Goal: Task Accomplishment & Management: Manage account settings

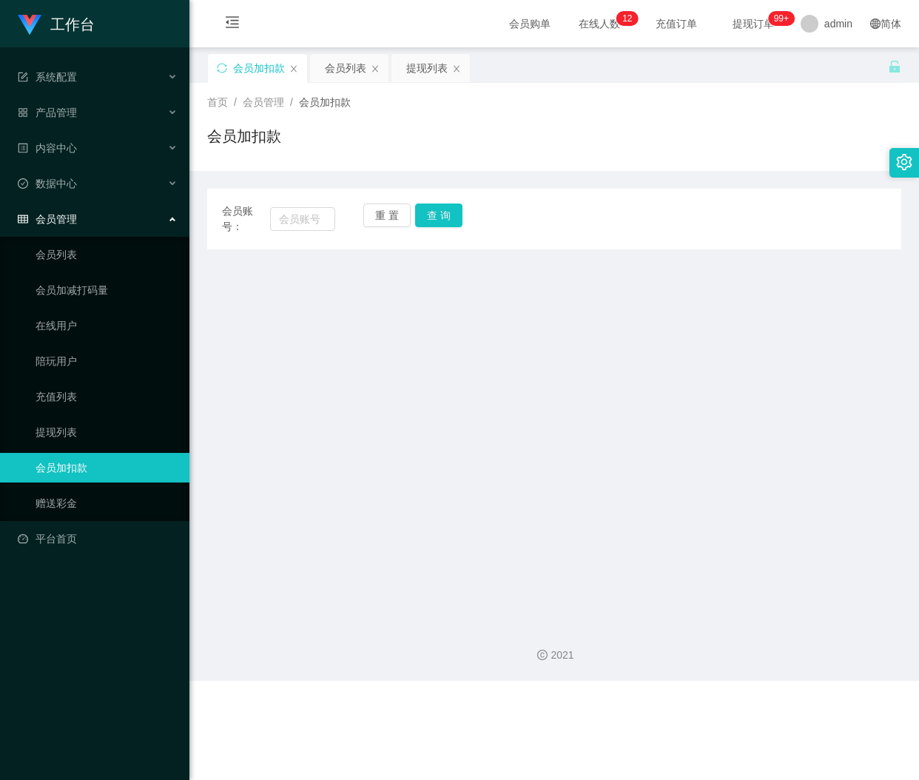
click at [342, 73] on div "会员列表" at bounding box center [345, 68] width 41 height 28
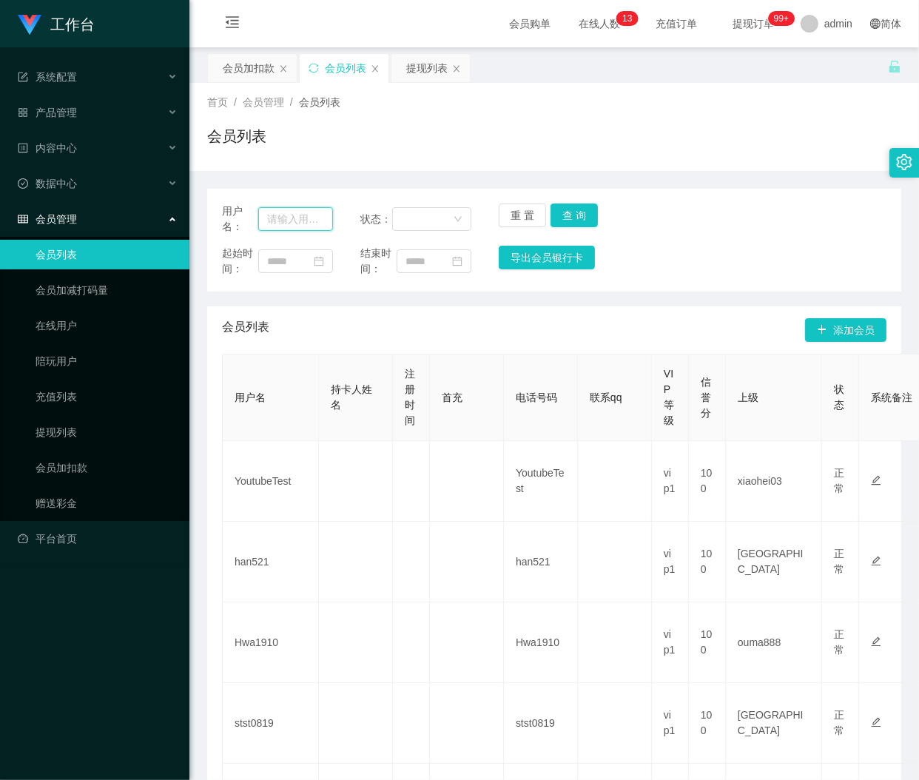
click at [298, 215] on input "text" at bounding box center [295, 219] width 75 height 24
paste input "han521"
type input "han521"
click at [561, 212] on button "查 询" at bounding box center [574, 216] width 47 height 24
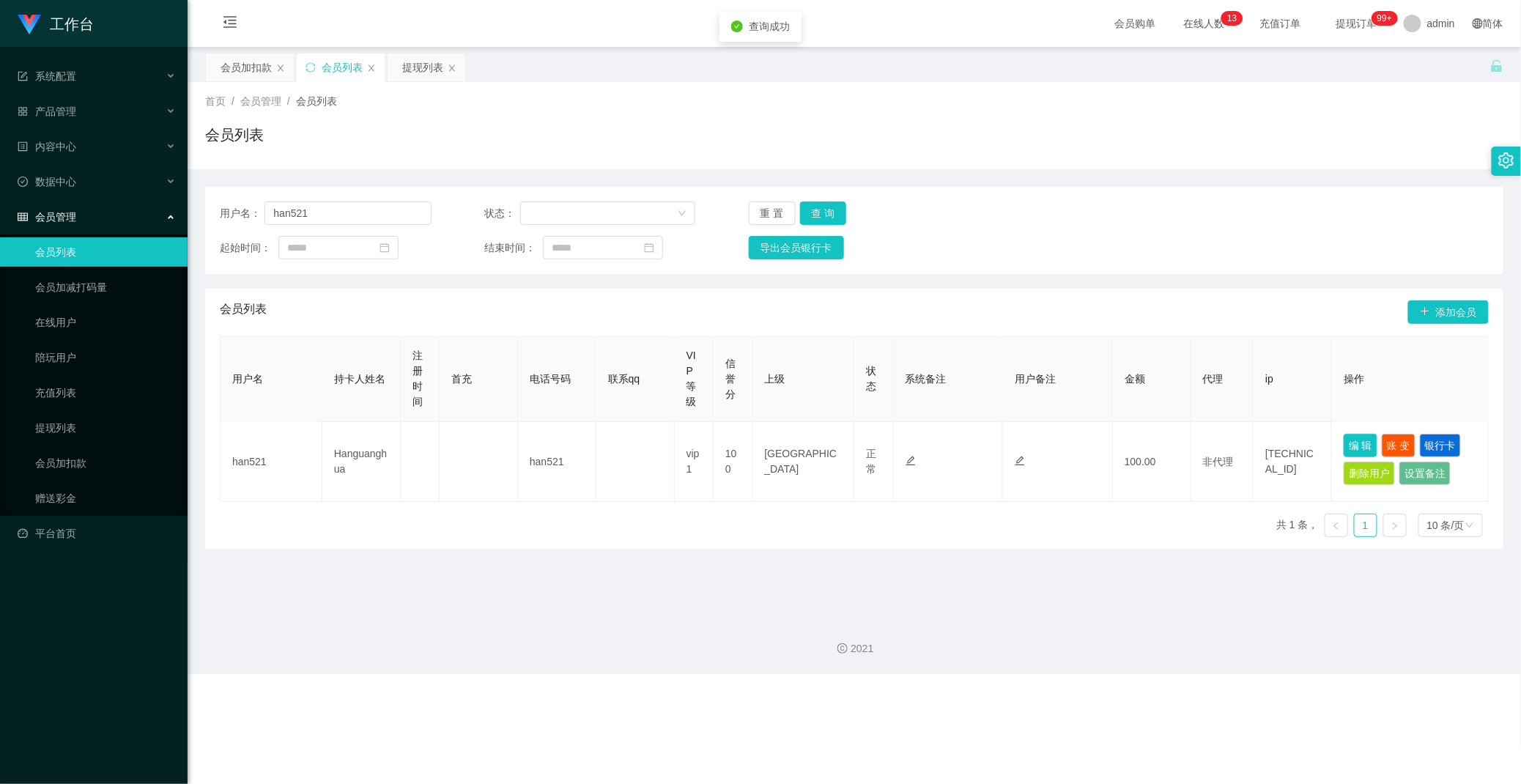
click at [909, 444] on button "编 辑" at bounding box center [1361, 445] width 34 height 24
type input "han521"
type input "Hanguanghua"
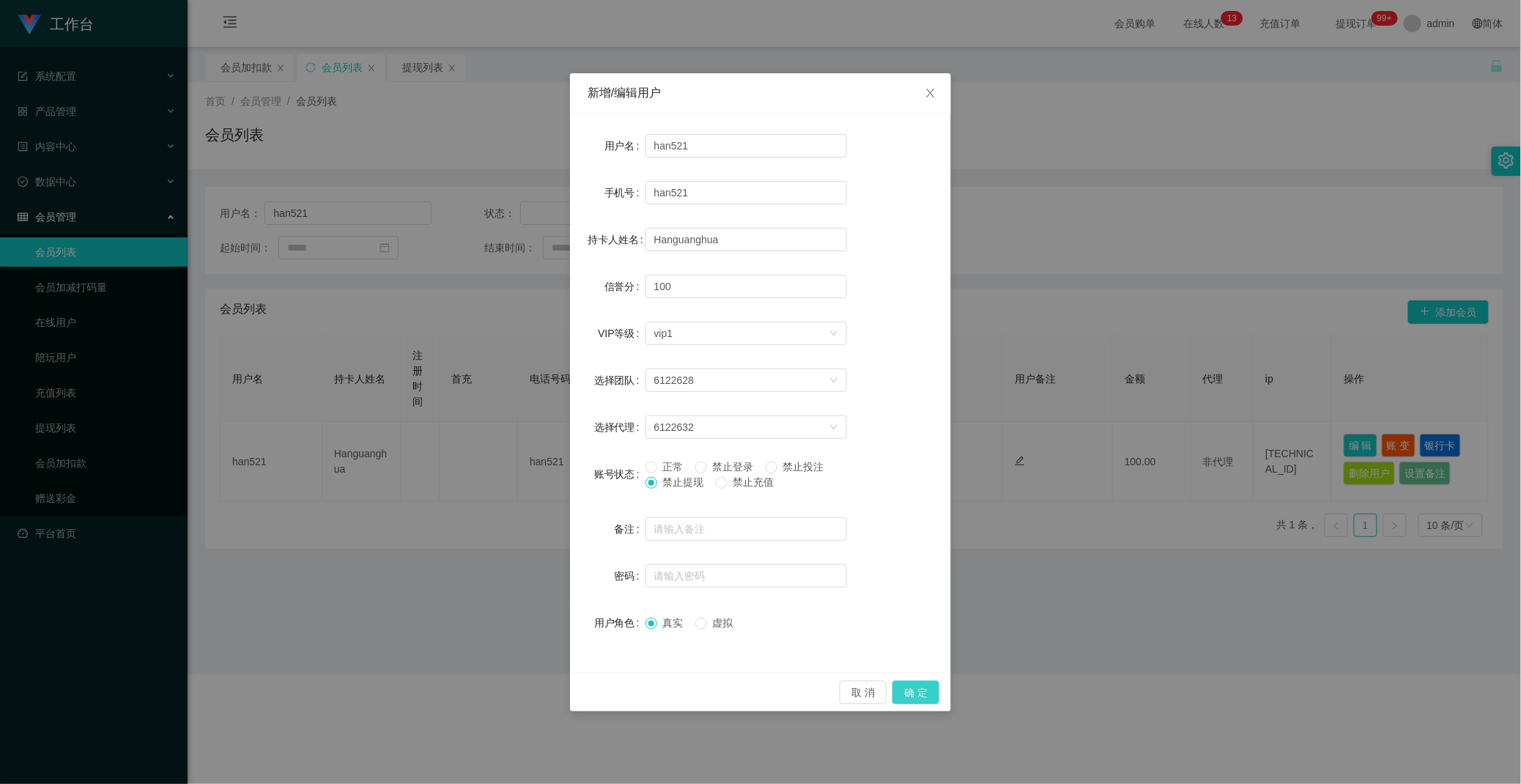
click at [909, 684] on button "确 定" at bounding box center [915, 693] width 47 height 24
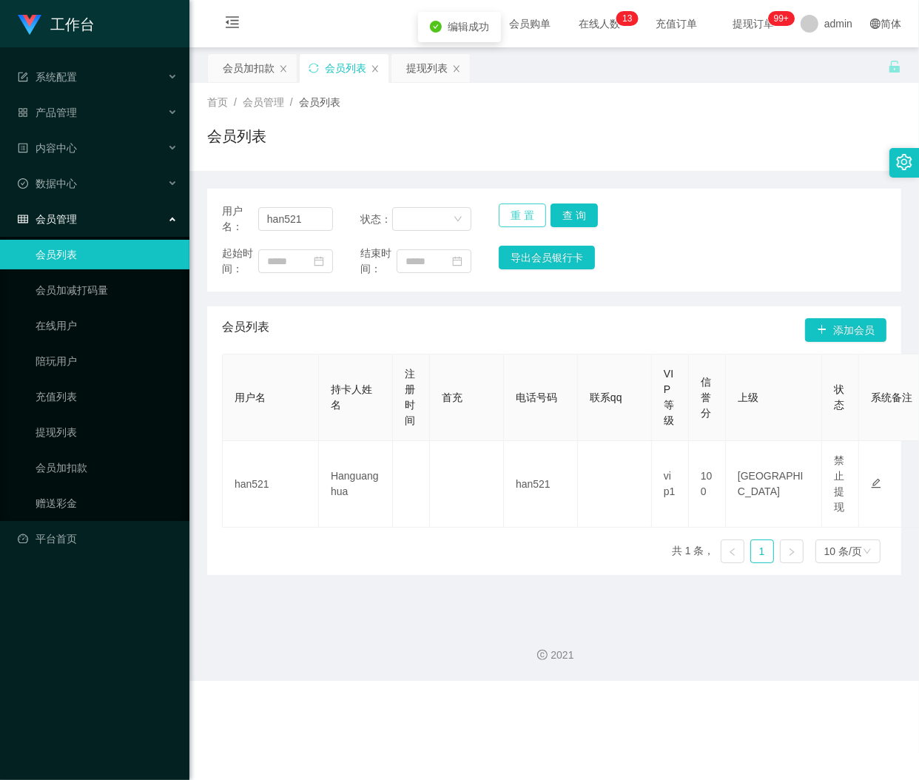
click at [514, 211] on button "重 置" at bounding box center [522, 216] width 47 height 24
